Goal: Check status: Check status

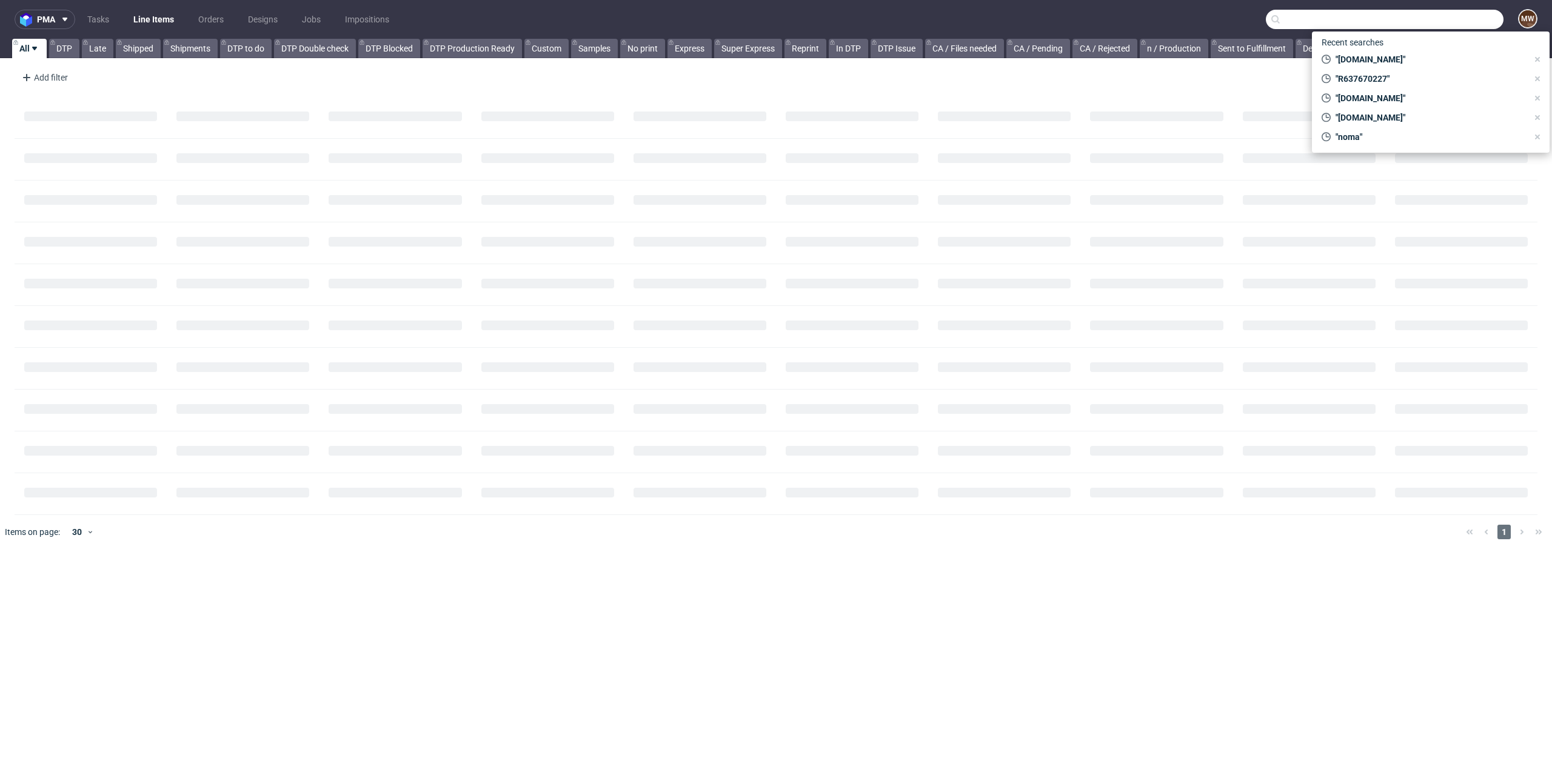
click at [1434, 29] on input "text" at bounding box center [1385, 19] width 238 height 20
paste input "R273531187"
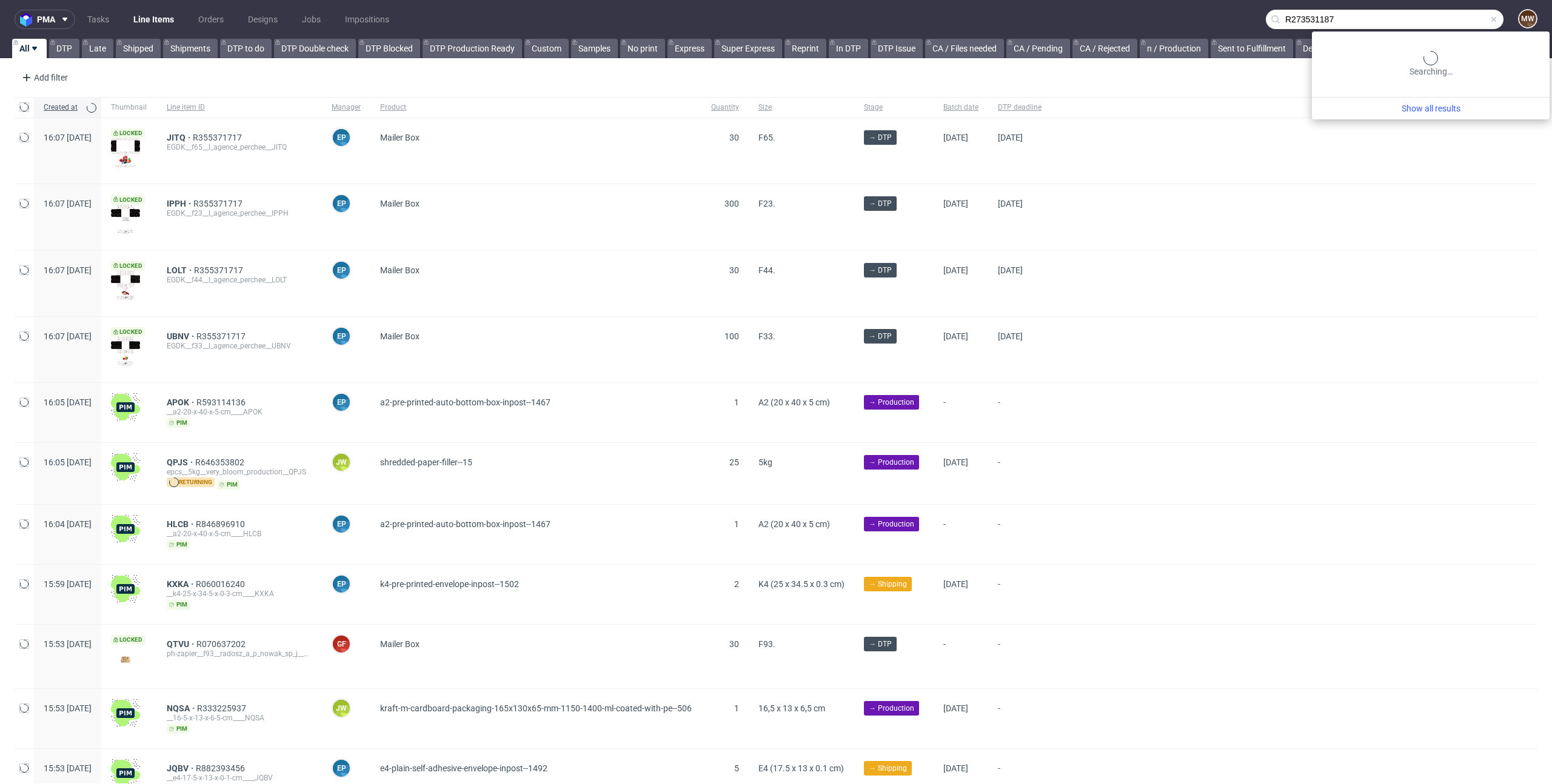
click at [1436, 25] on input "R273531187" at bounding box center [1385, 19] width 238 height 20
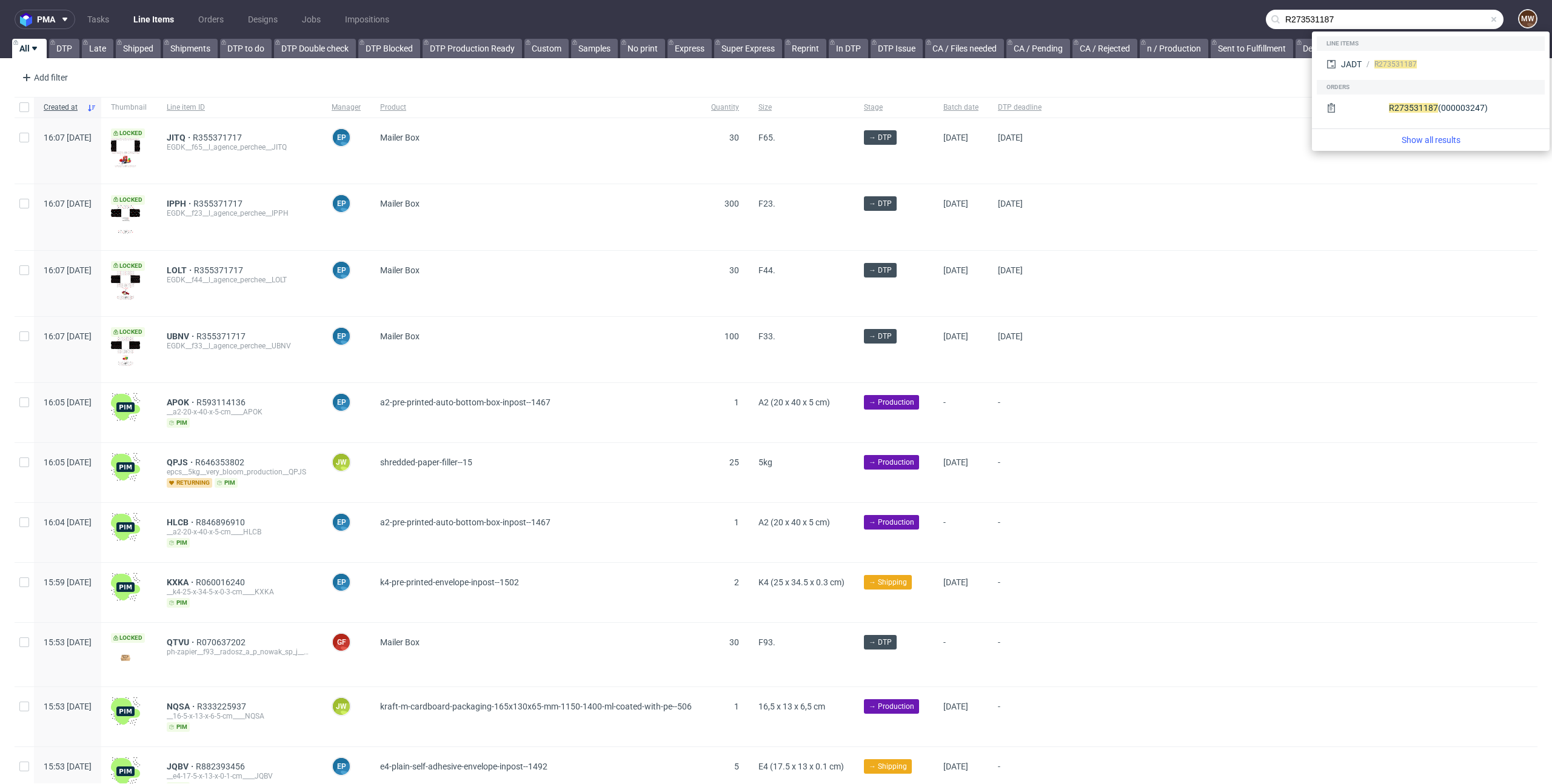
type input "R273531187"
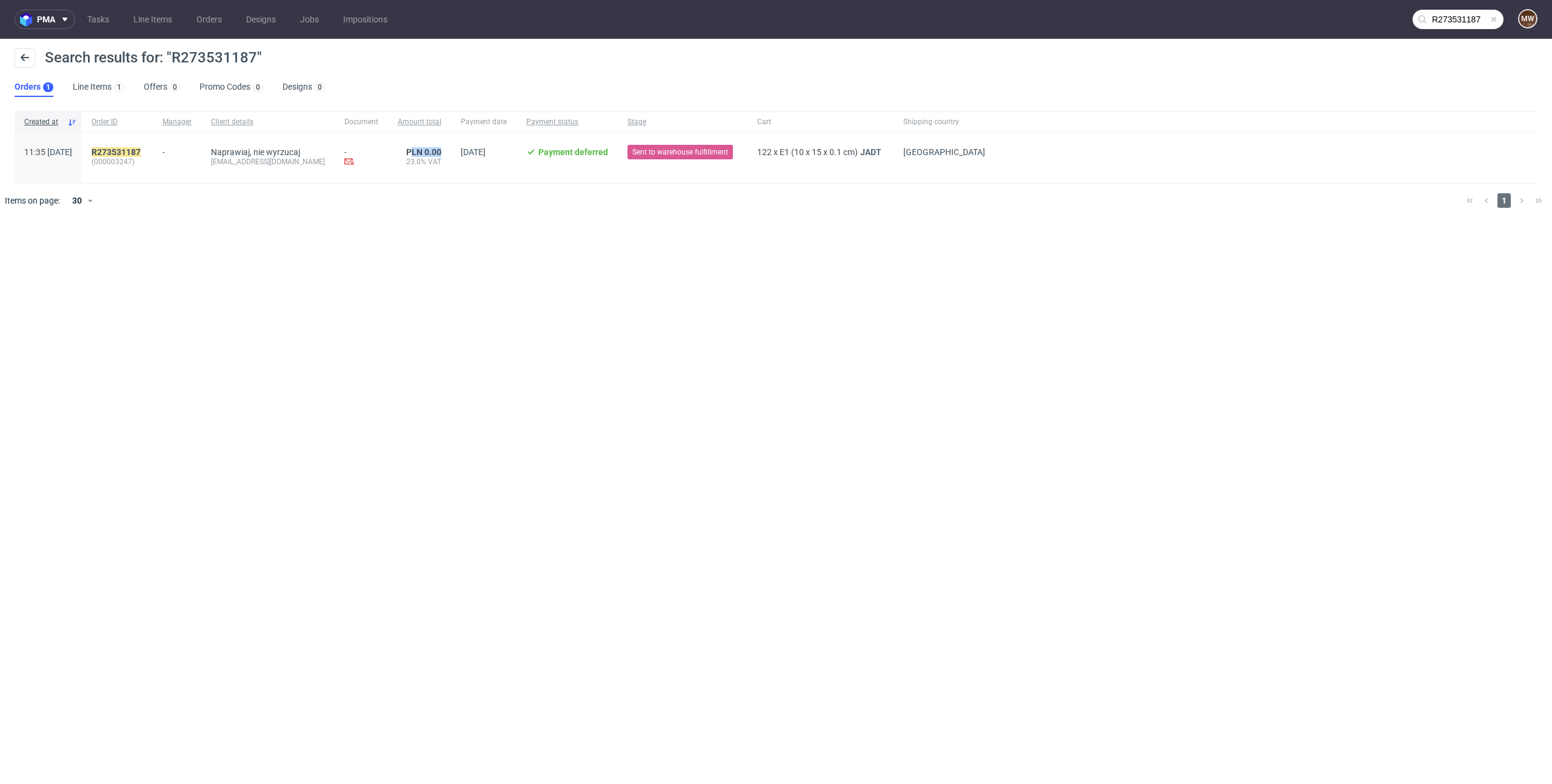
drag, startPoint x: 417, startPoint y: 155, endPoint x: 449, endPoint y: 155, distance: 32.0
click at [449, 155] on div "PLN 0.00 23.0% VAT" at bounding box center [420, 157] width 63 height 50
click at [428, 160] on span "23.0% VAT" at bounding box center [419, 161] width 43 height 9
click at [133, 151] on mark "R273531187" at bounding box center [116, 151] width 49 height 9
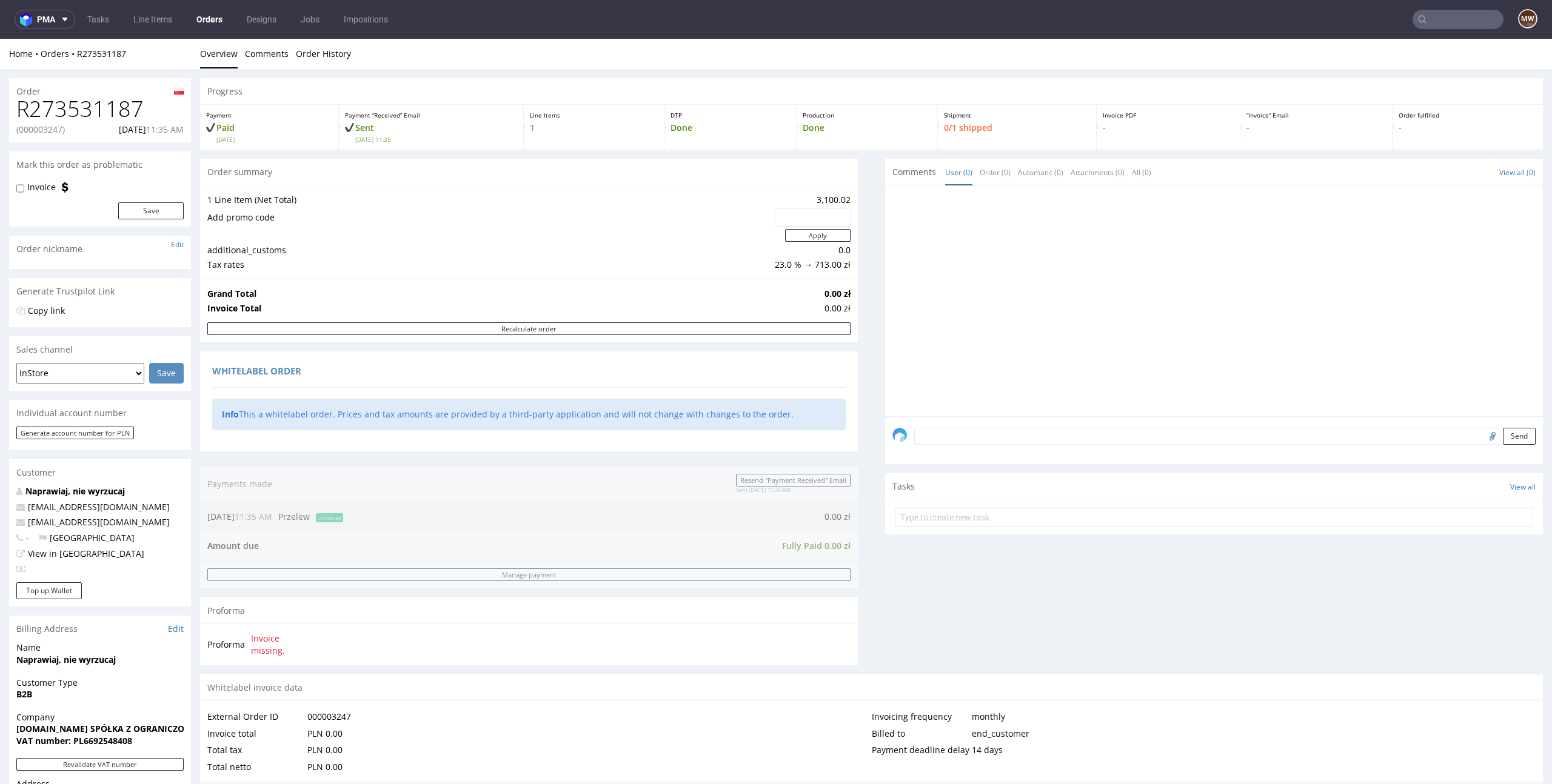
scroll to position [113, 0]
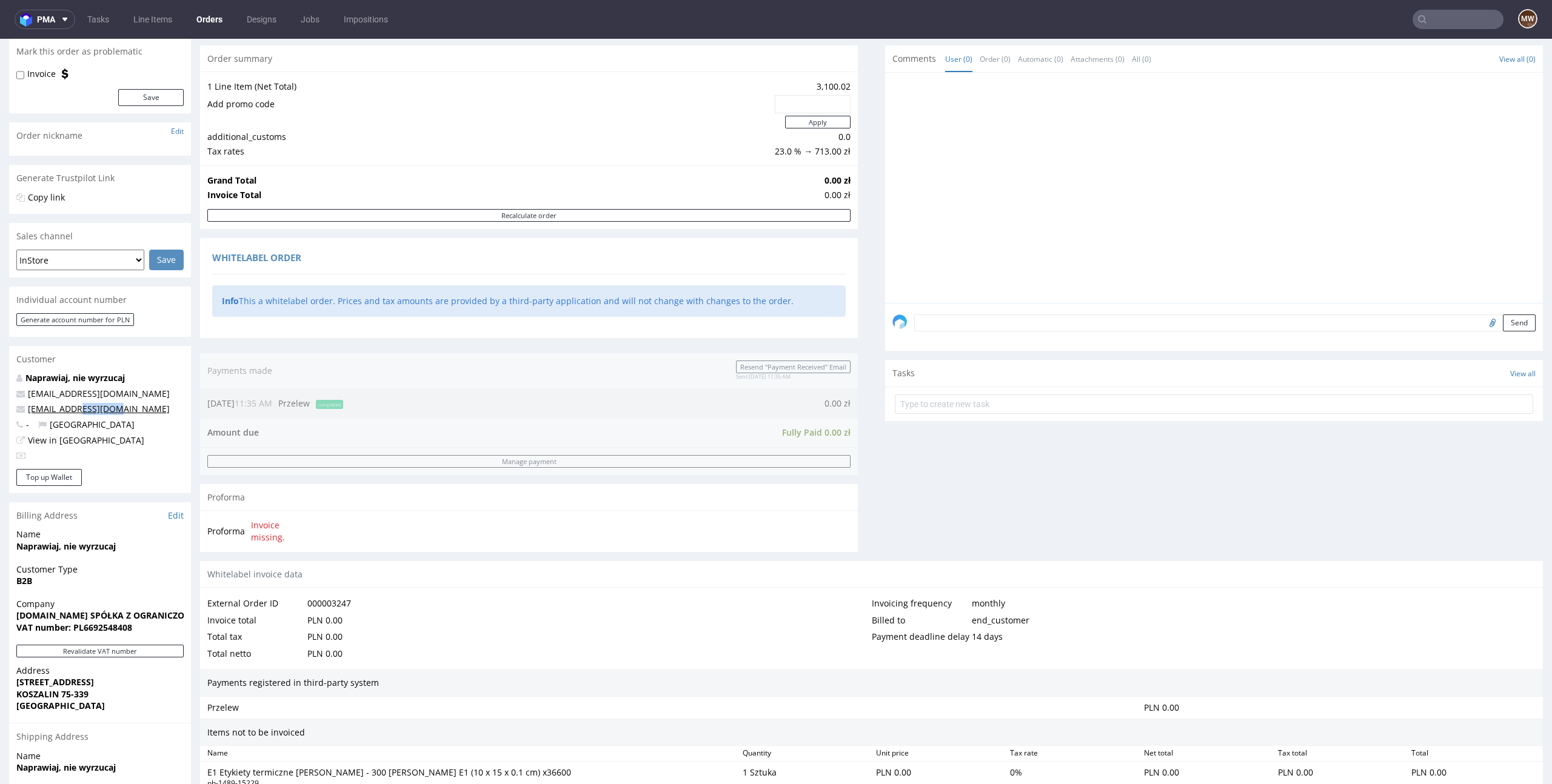
drag, startPoint x: 115, startPoint y: 409, endPoint x: 85, endPoint y: 409, distance: 30.0
click at [85, 409] on p "[EMAIL_ADDRESS][DOMAIN_NAME]" at bounding box center [99, 409] width 167 height 12
copy link "[DOMAIN_NAME]"
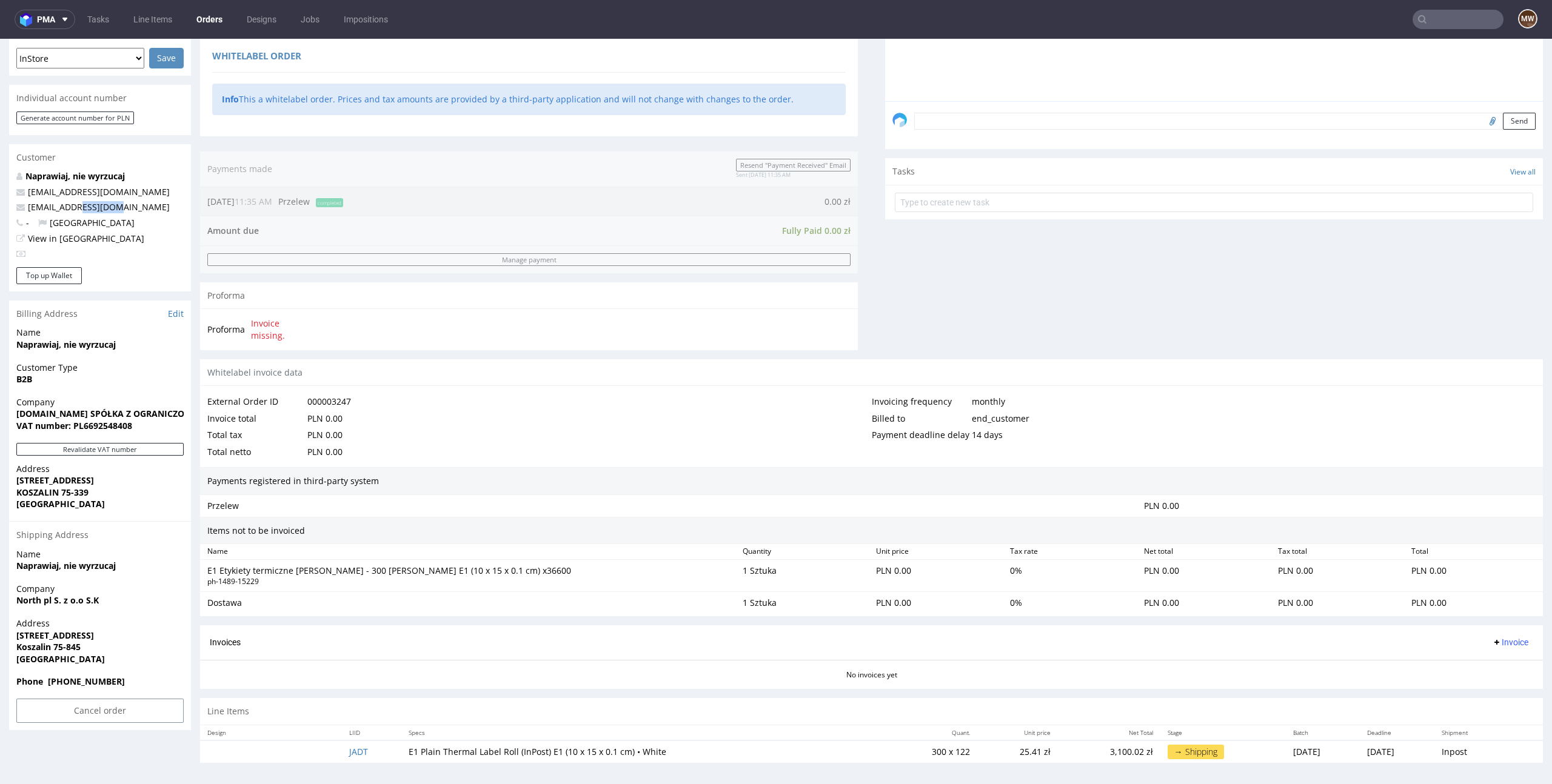
scroll to position [319, 0]
click at [1065, 750] on p "3,100.02 zł" at bounding box center [1109, 749] width 87 height 12
drag, startPoint x: 1055, startPoint y: 750, endPoint x: 1096, endPoint y: 750, distance: 41.0
click at [1096, 750] on p "3,100.02 zł" at bounding box center [1109, 749] width 87 height 12
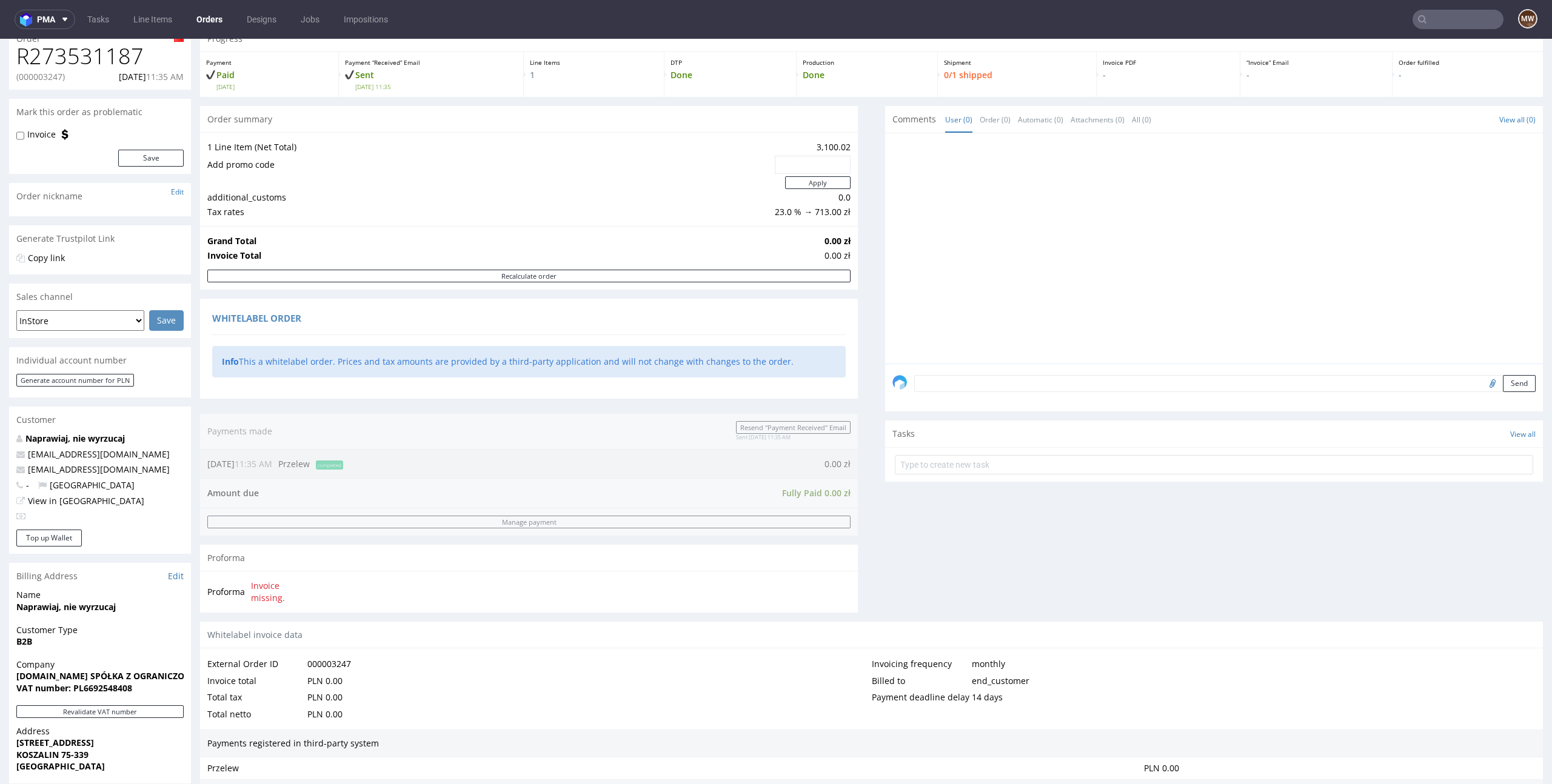
scroll to position [62, 0]
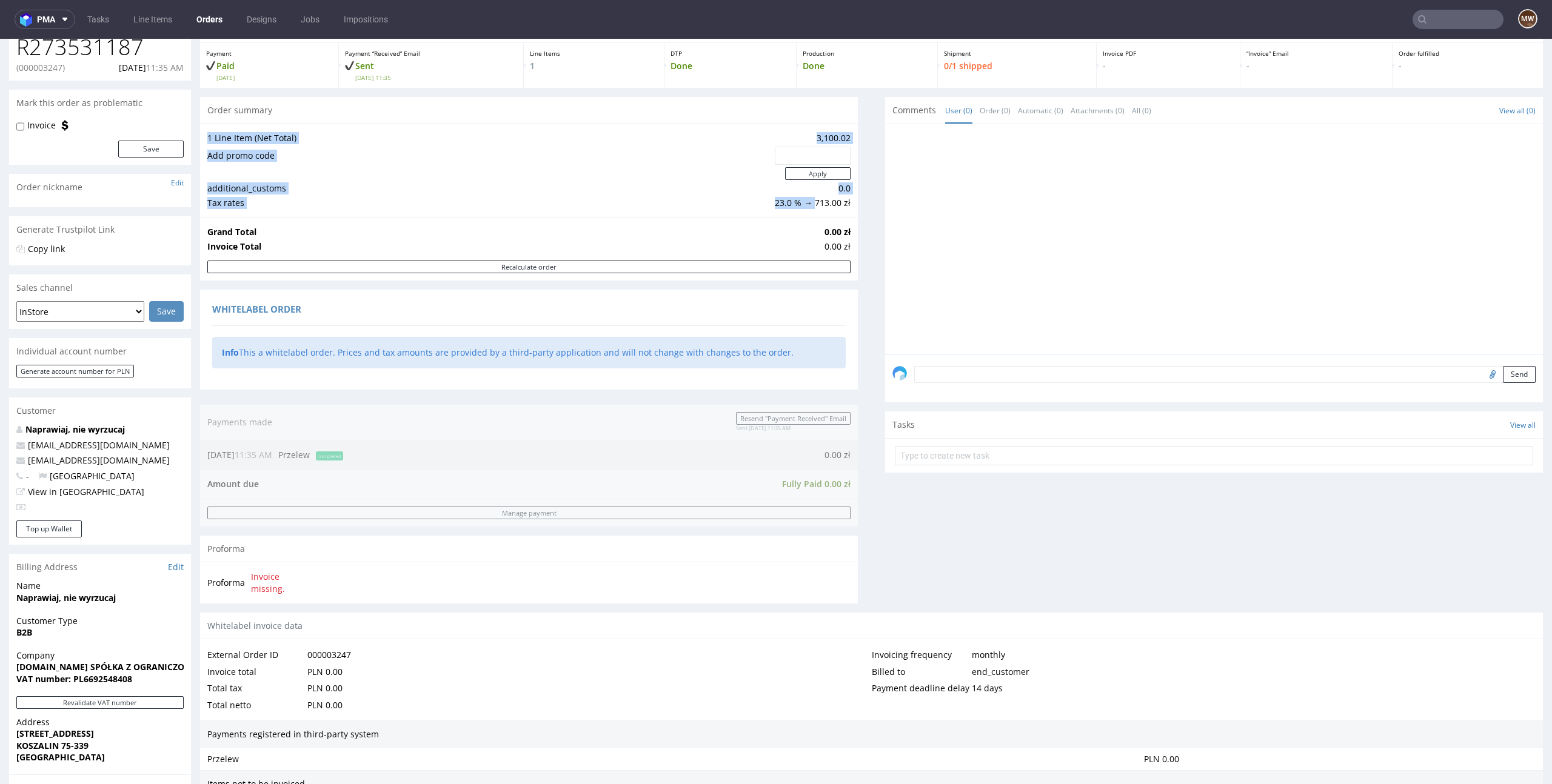
drag, startPoint x: 810, startPoint y: 201, endPoint x: 849, endPoint y: 205, distance: 39.2
click at [849, 205] on div "1 Line Item (Net Total) 3,100.02 Add promo code Apply additional_customs 0.0 Ta…" at bounding box center [528, 170] width 657 height 94
click at [803, 236] on td "Grand Total" at bounding box center [514, 232] width 614 height 14
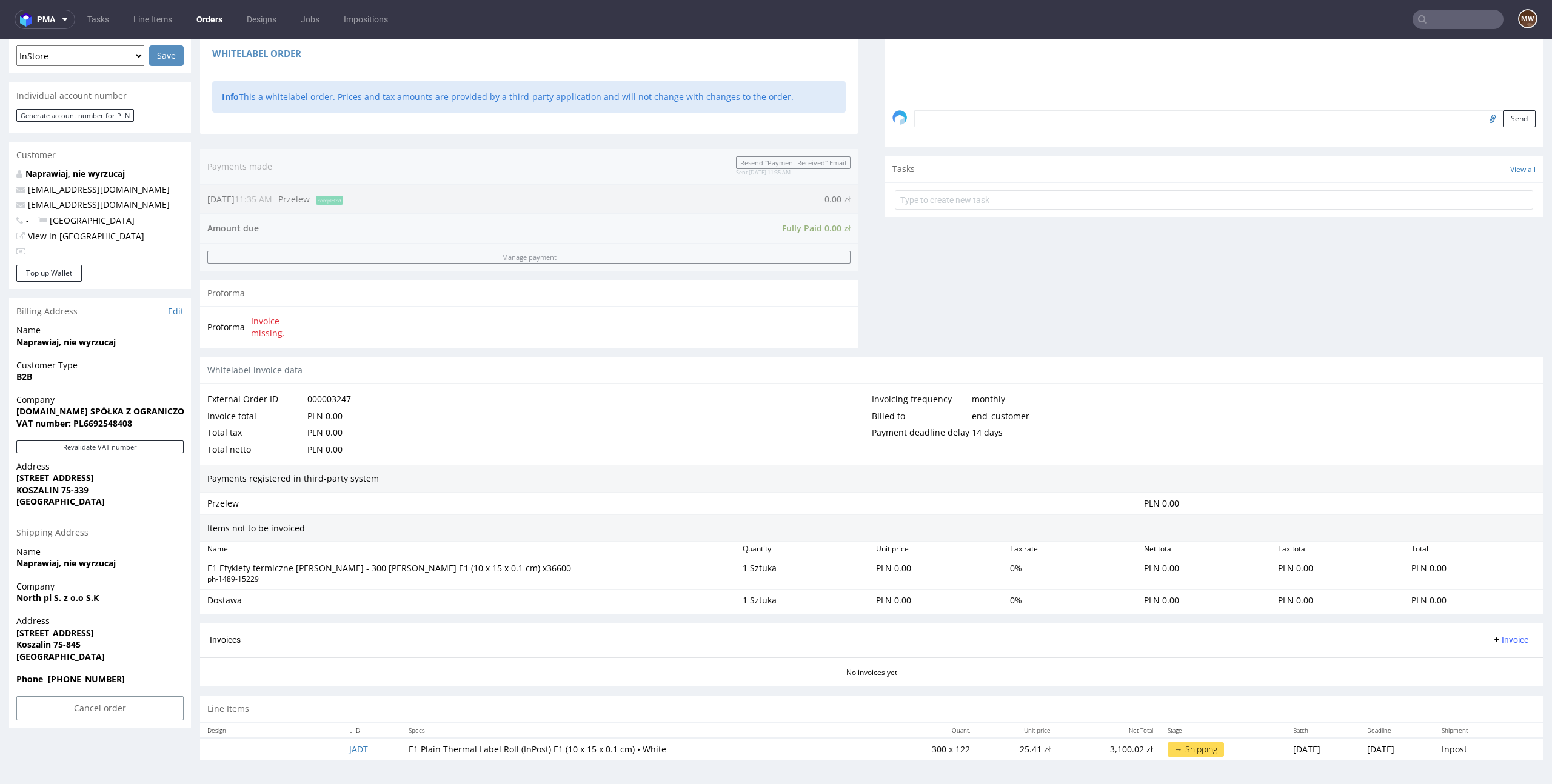
scroll to position [319, 0]
click at [337, 567] on div "E1 Etykiety termiczne [PERSON_NAME] - 300 [PERSON_NAME] E1 (10 x 15 x 0.1 cm) x…" at bounding box center [470, 568] width 526 height 12
click at [366, 574] on div "ph-1489-15229" at bounding box center [470, 579] width 526 height 10
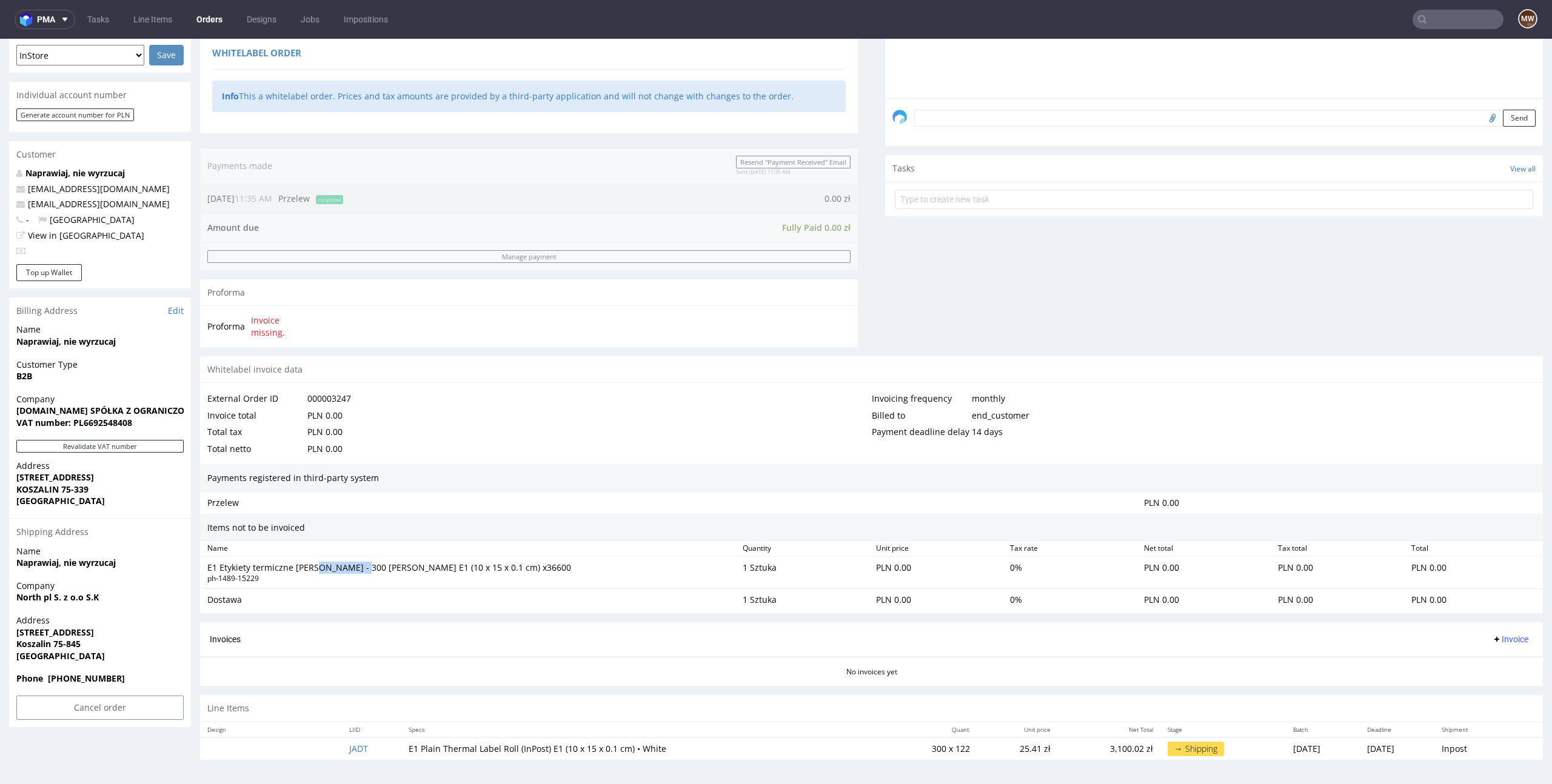
drag, startPoint x: 312, startPoint y: 568, endPoint x: 357, endPoint y: 567, distance: 45.0
click at [357, 567] on div "E1 Etykiety termiczne [PERSON_NAME] - 300 [PERSON_NAME] E1 (10 x 15 x 0.1 cm) x…" at bounding box center [470, 568] width 526 height 12
click at [898, 747] on td "300 x 122" at bounding box center [930, 748] width 93 height 22
click at [925, 747] on td "300 x 122" at bounding box center [930, 748] width 93 height 22
click at [906, 753] on td "300 x 122" at bounding box center [930, 748] width 93 height 22
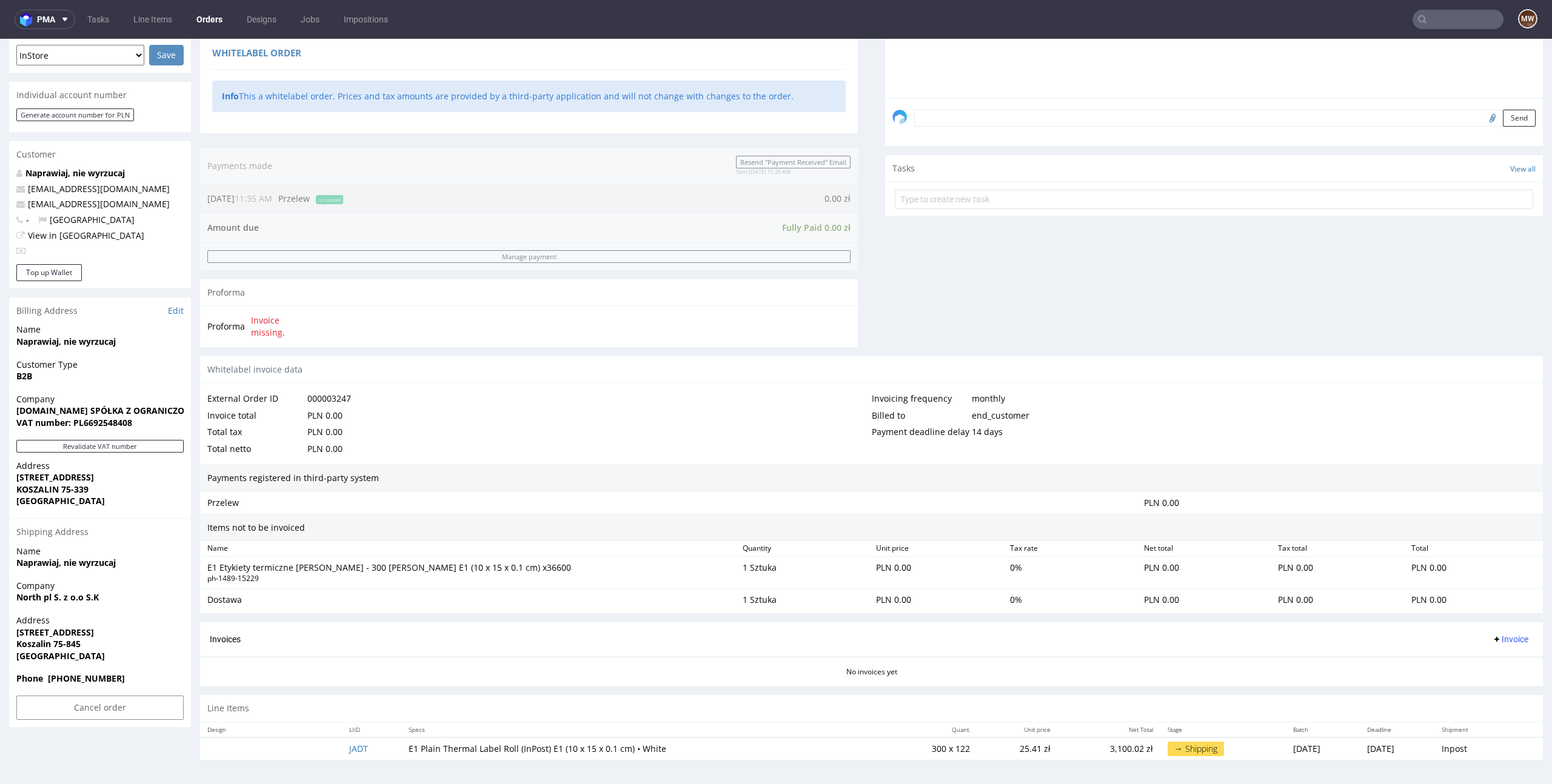
click at [924, 750] on td "300 x 122" at bounding box center [930, 748] width 93 height 22
click at [370, 557] on div "E1 Etykiety termiczne [PERSON_NAME] - 300 [PERSON_NAME] E1 (10 x 15 x 0.1 cm) x…" at bounding box center [871, 573] width 1343 height 32
drag, startPoint x: 369, startPoint y: 564, endPoint x: 390, endPoint y: 562, distance: 21.1
click at [384, 562] on div "E1 Etykiety termiczne [PERSON_NAME] - 300 [PERSON_NAME] E1 (10 x 15 x 0.1 cm) x…" at bounding box center [470, 568] width 526 height 12
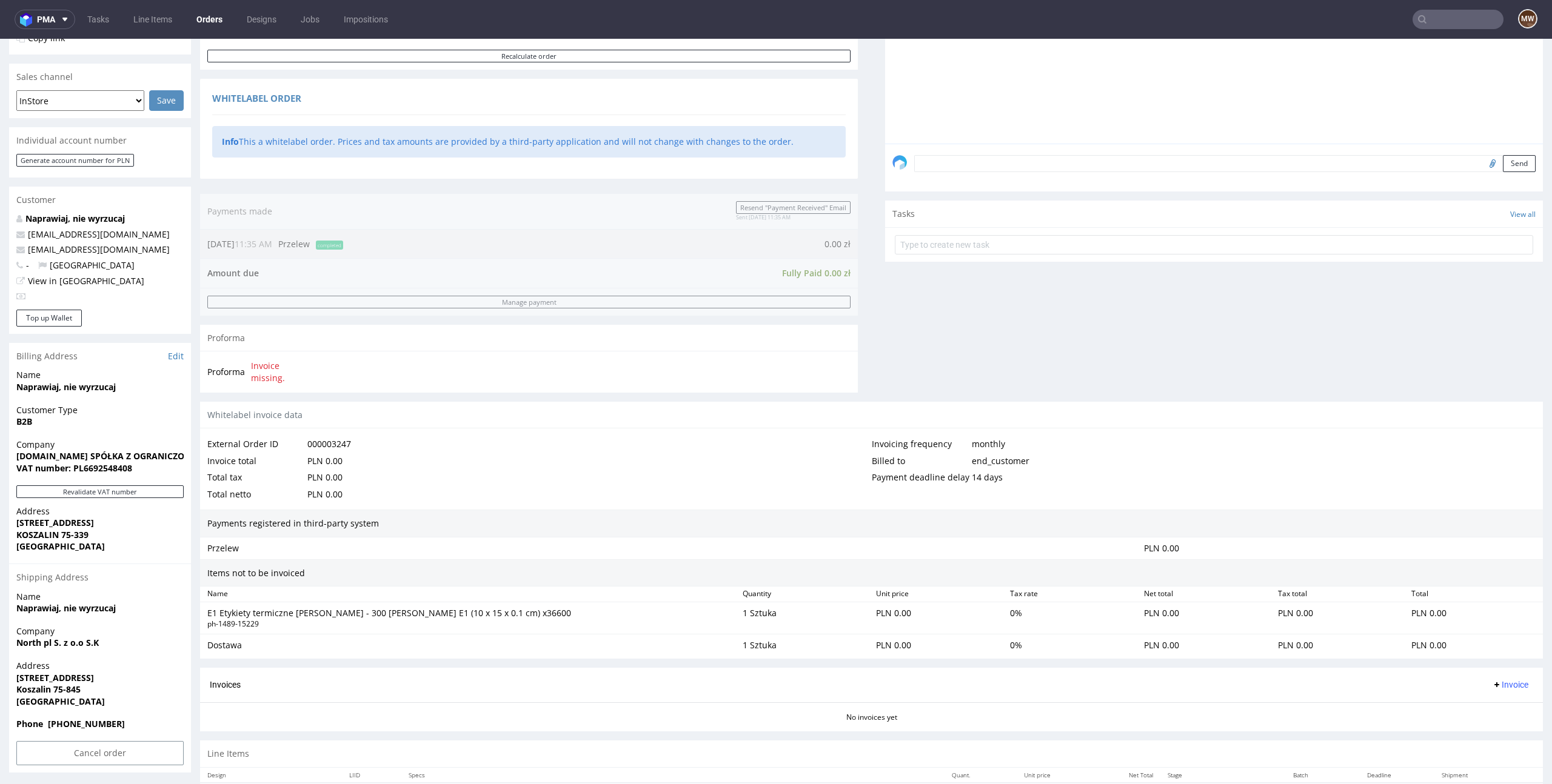
scroll to position [296, 0]
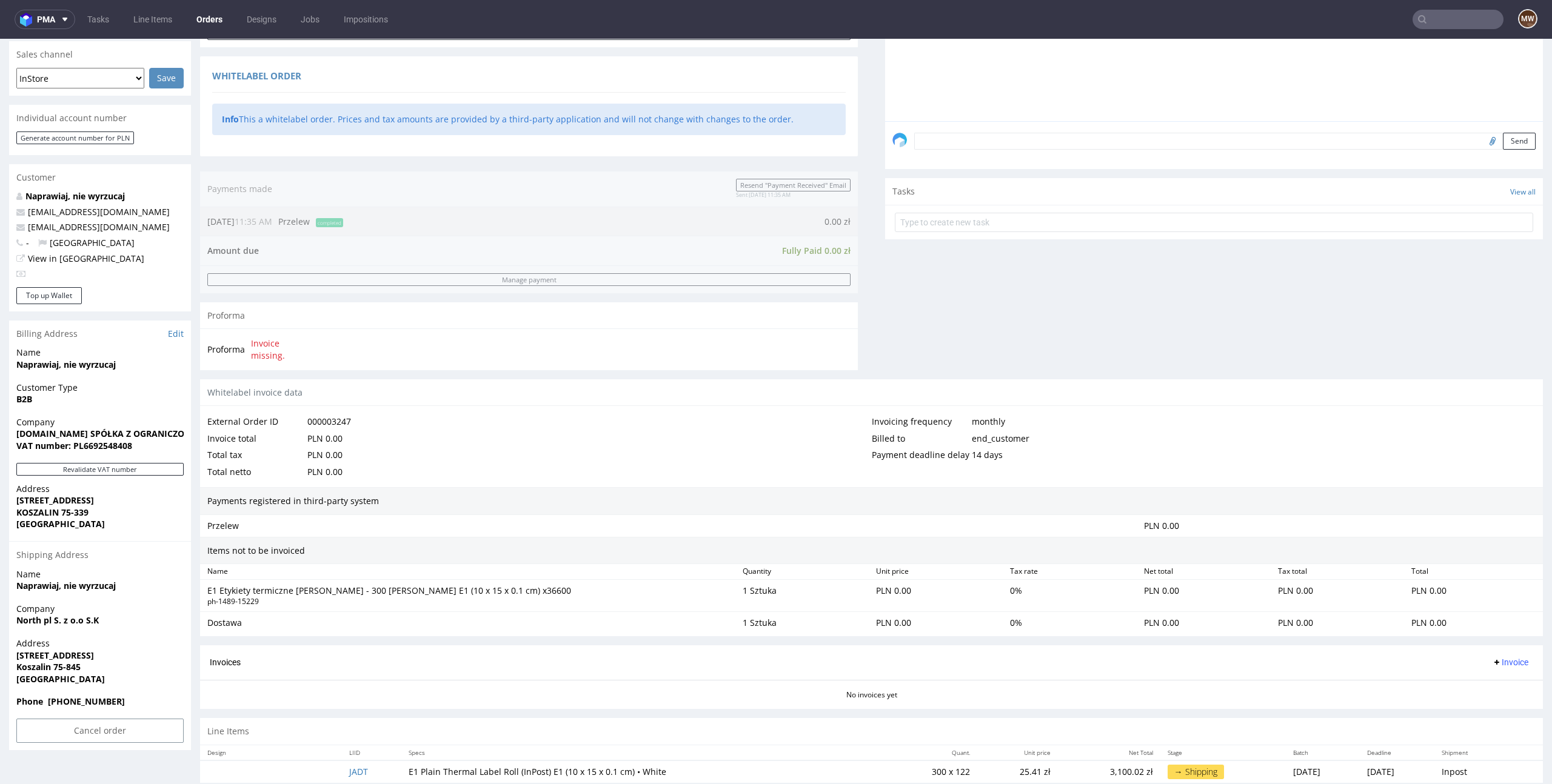
click at [332, 586] on div "E1 Etykiety termiczne [PERSON_NAME] - 300 [PERSON_NAME] E1 (10 x 15 x 0.1 cm) x…" at bounding box center [470, 591] width 526 height 12
click at [340, 589] on div "E1 Etykiety termiczne [PERSON_NAME] - 300 [PERSON_NAME] E1 (10 x 15 x 0.1 cm) x…" at bounding box center [470, 591] width 526 height 12
click at [364, 591] on div "E1 Etykiety termiczne [PERSON_NAME] - 300 [PERSON_NAME] E1 (10 x 15 x 0.1 cm) x…" at bounding box center [470, 591] width 526 height 12
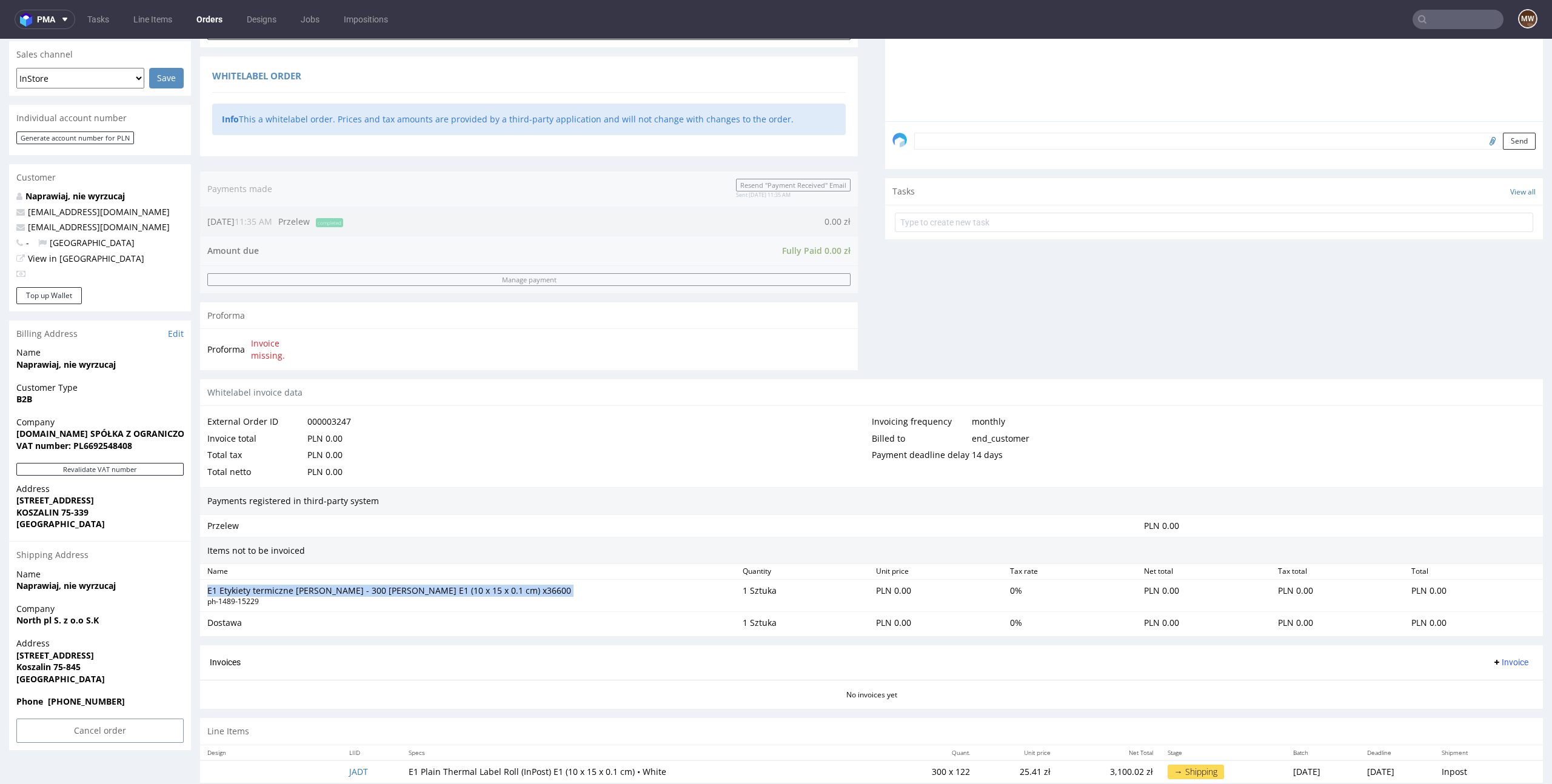
click at [364, 591] on div "E1 Etykiety termiczne [PERSON_NAME] - 300 [PERSON_NAME] E1 (10 x 15 x 0.1 cm) x…" at bounding box center [470, 591] width 526 height 12
click at [366, 595] on div "E1 Etykiety termiczne [PERSON_NAME] - 300 [PERSON_NAME] E1 (10 x 15 x 0.1 cm) x…" at bounding box center [470, 591] width 526 height 12
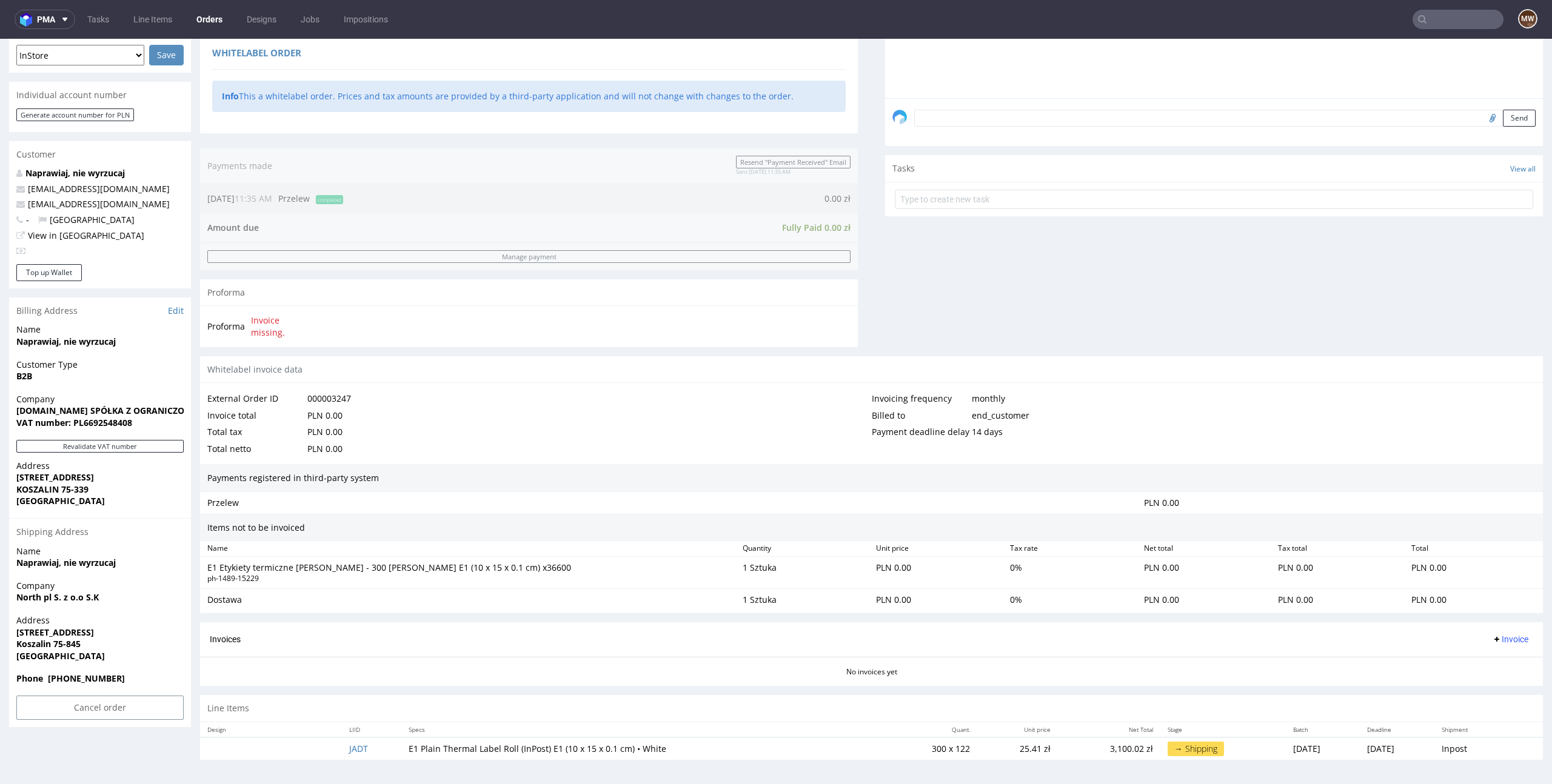
scroll to position [3, 0]
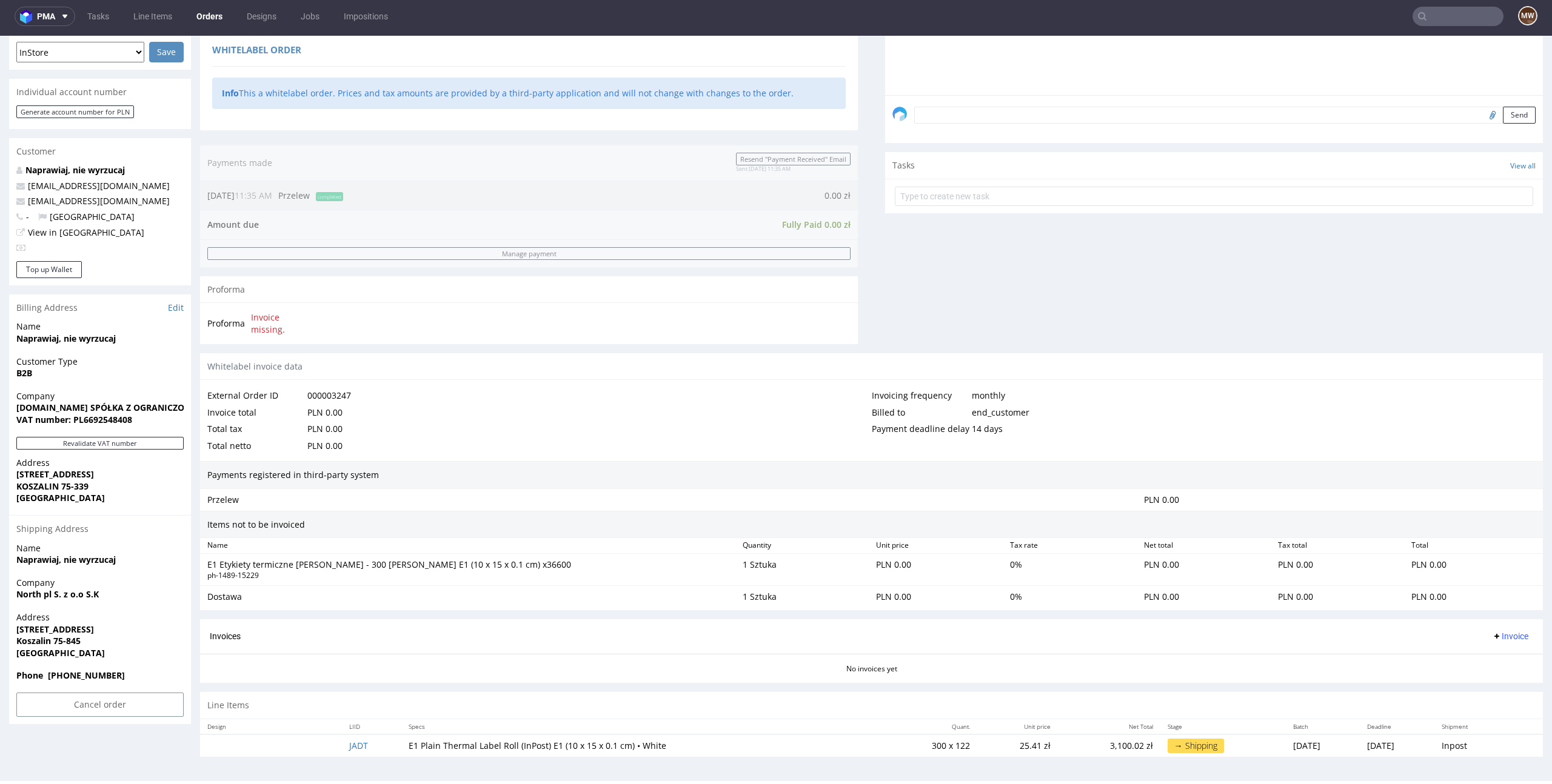
click at [445, 564] on div "E1 Etykiety termiczne [PERSON_NAME] - 300 [PERSON_NAME] E1 (10 x 15 x 0.1 cm) x…" at bounding box center [470, 565] width 526 height 12
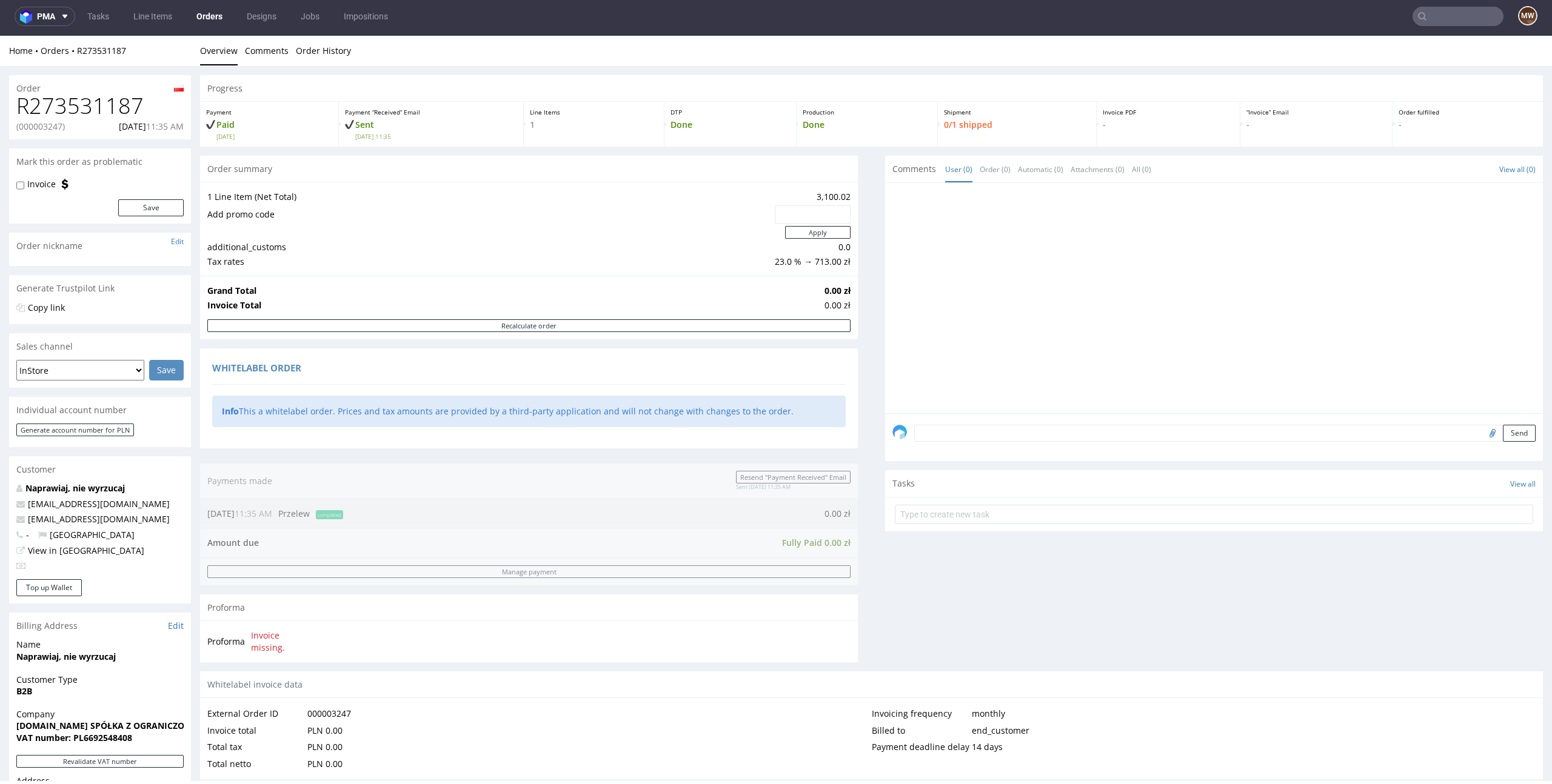
scroll to position [319, 0]
